Goal: Task Accomplishment & Management: Use online tool/utility

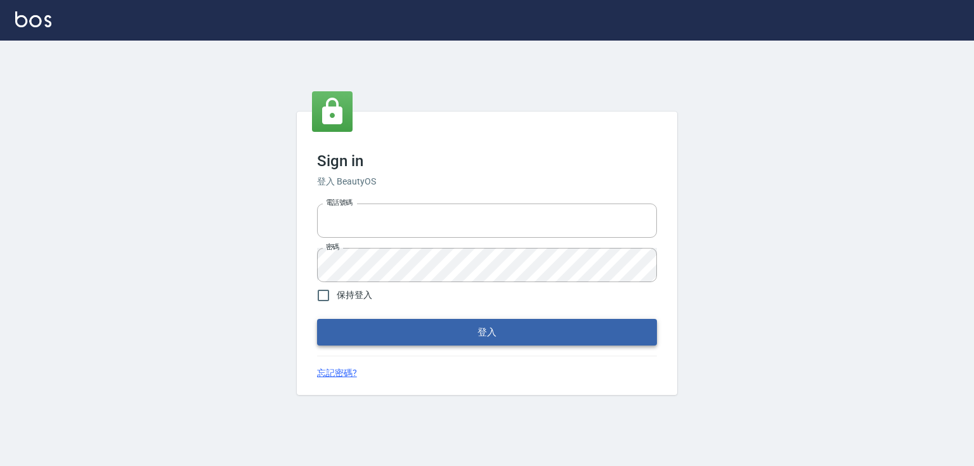
type input "0979268866"
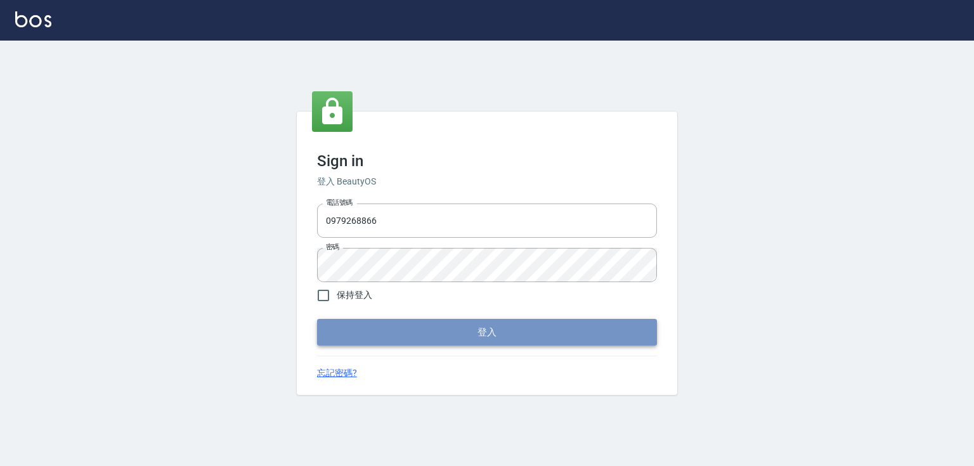
click at [487, 339] on button "登入" at bounding box center [487, 332] width 340 height 27
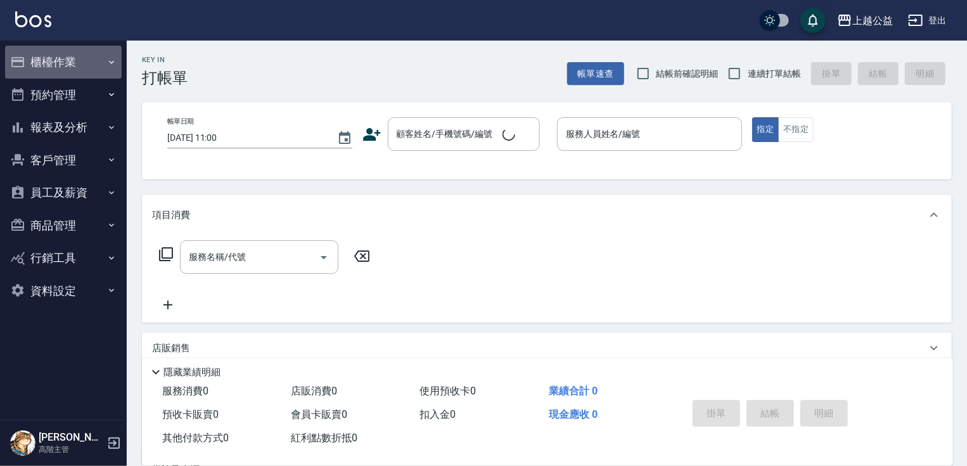
click at [76, 66] on button "櫃檯作業" at bounding box center [63, 62] width 117 height 33
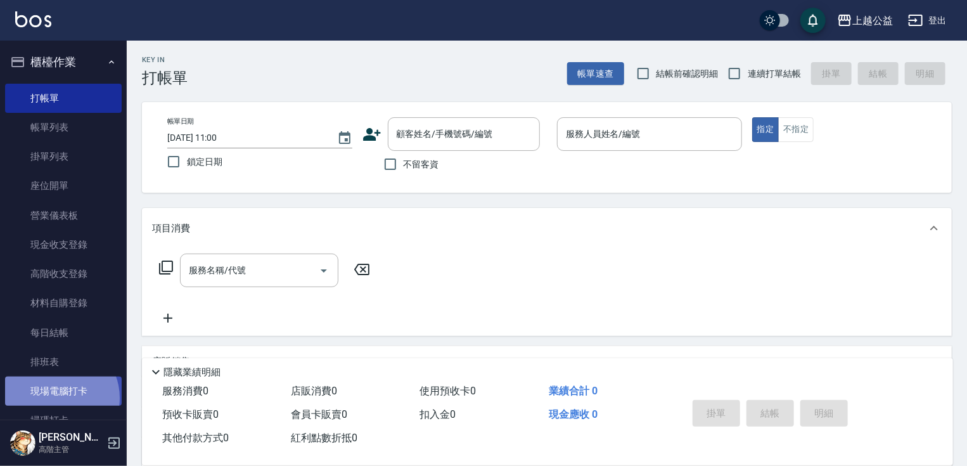
click at [55, 398] on link "現場電腦打卡" at bounding box center [63, 390] width 117 height 29
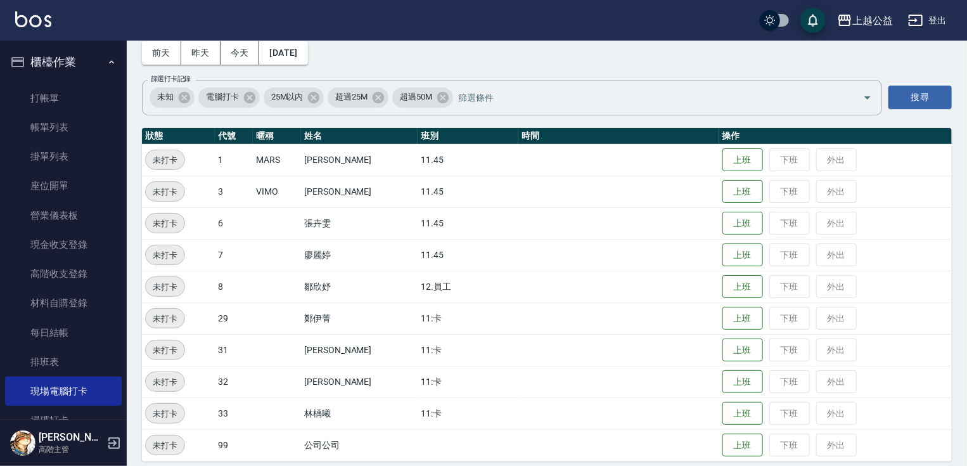
scroll to position [71, 0]
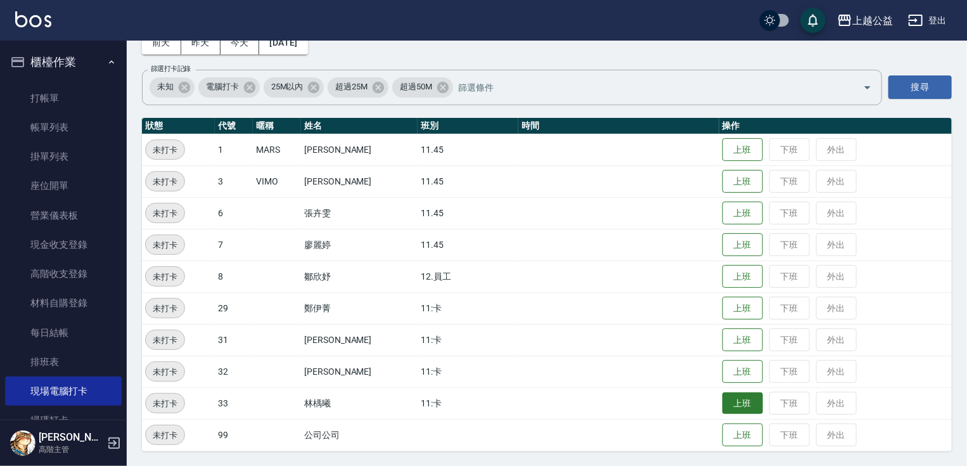
click at [735, 398] on button "上班" at bounding box center [743, 403] width 41 height 22
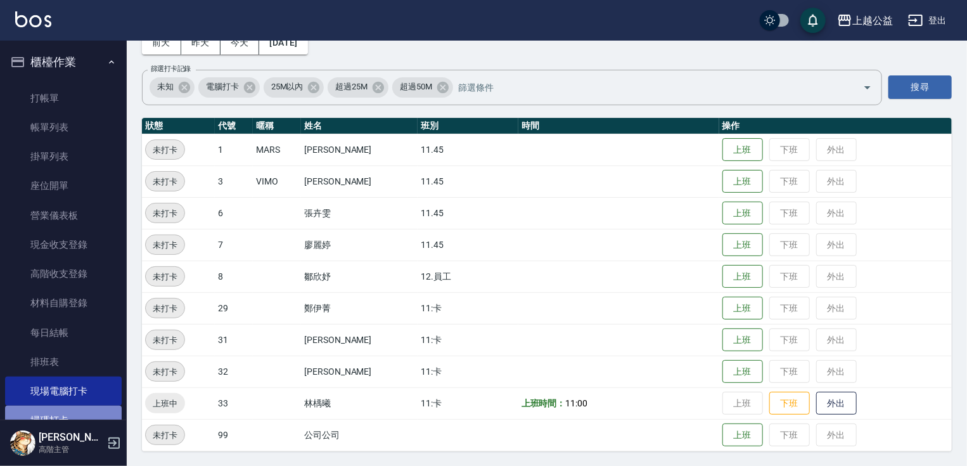
click at [85, 416] on link "掃碼打卡" at bounding box center [63, 420] width 117 height 29
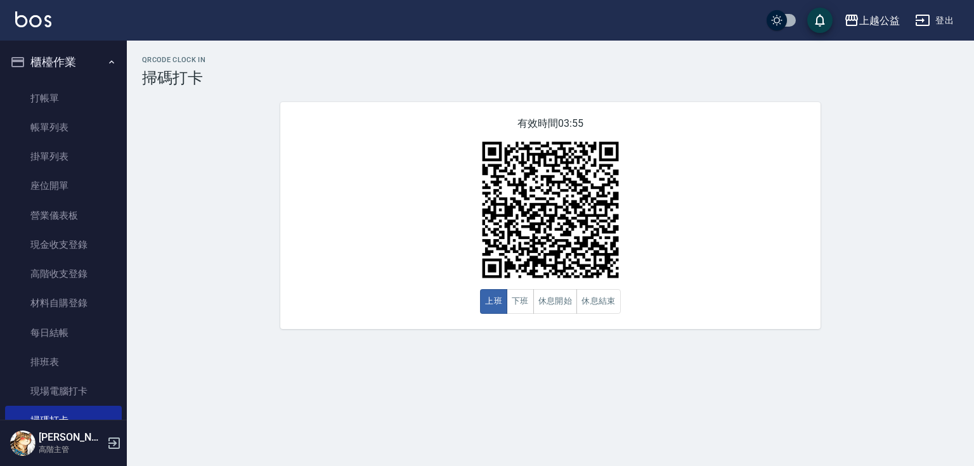
drag, startPoint x: 973, startPoint y: 248, endPoint x: 935, endPoint y: 240, distance: 38.9
click at [971, 247] on div "QRcode Clock In 掃碼打卡 有效時間 03:55 上班 下班 休息開始 休息結束" at bounding box center [550, 192] width 847 height 273
